Goal: Find specific page/section: Find specific page/section

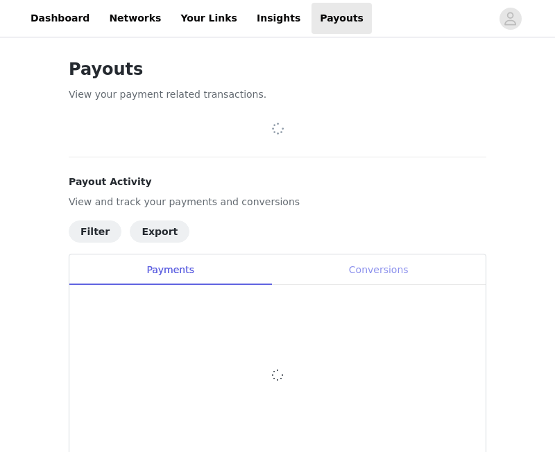
click at [382, 275] on div "Conversions" at bounding box center [378, 270] width 214 height 31
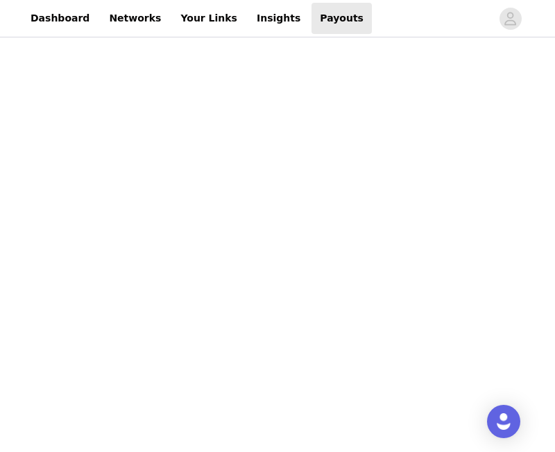
scroll to position [678, 0]
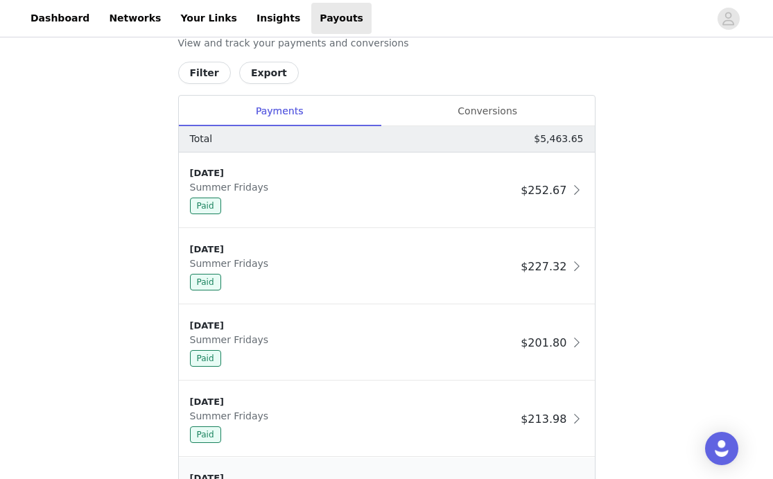
scroll to position [722, 0]
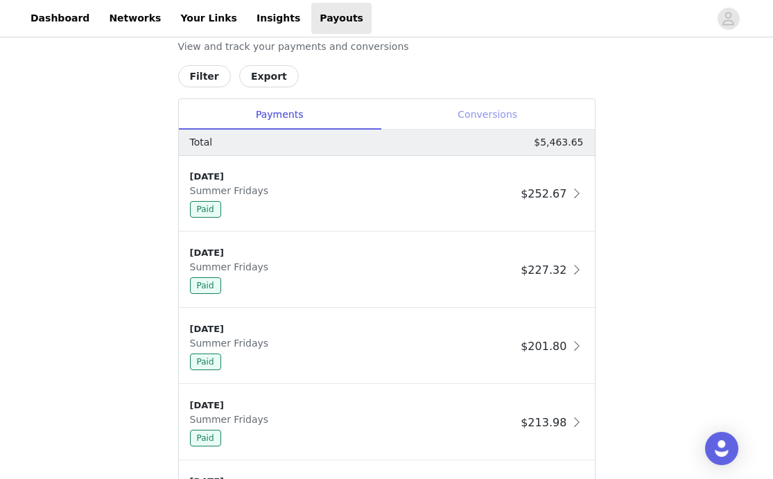
click at [518, 123] on div "Conversions" at bounding box center [488, 114] width 214 height 31
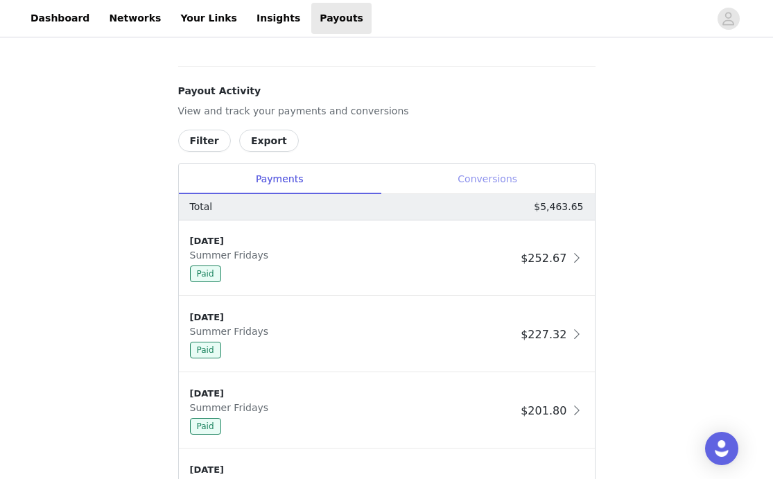
click at [497, 178] on div "Conversions" at bounding box center [488, 179] width 214 height 31
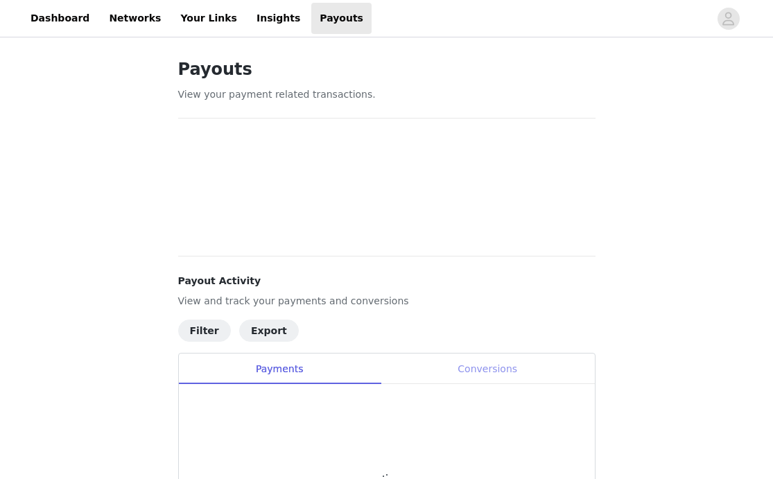
click at [472, 369] on div "Conversions" at bounding box center [488, 369] width 214 height 31
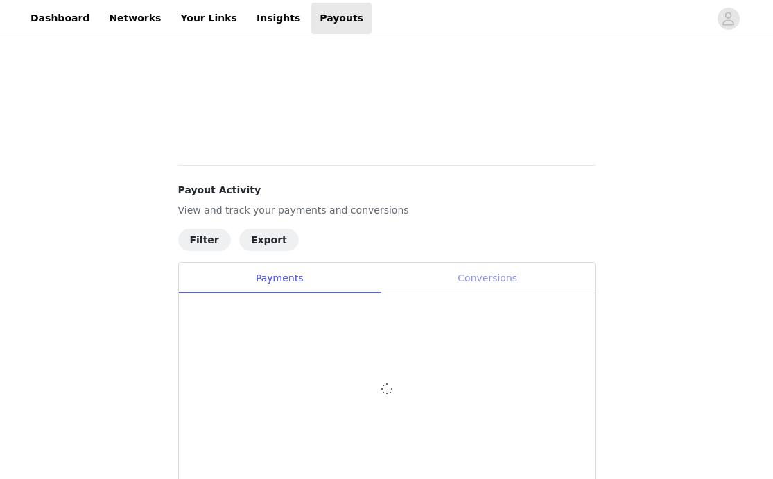
click at [498, 273] on div "Conversions" at bounding box center [488, 278] width 214 height 31
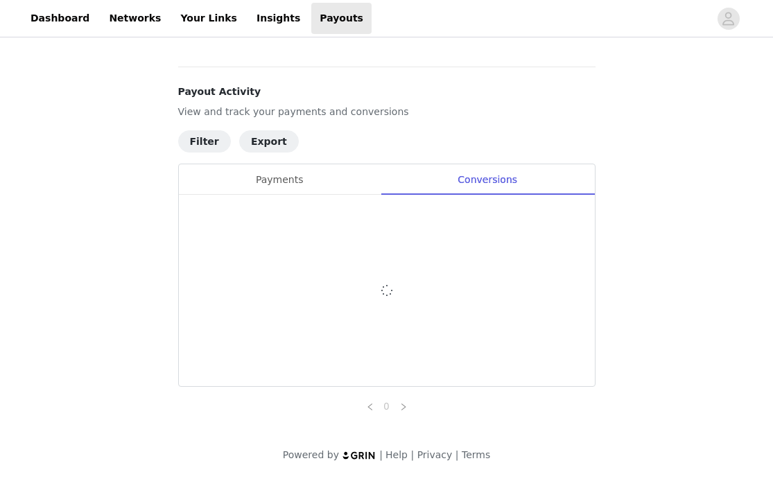
scroll to position [658, 0]
